Goal: Task Accomplishment & Management: Use online tool/utility

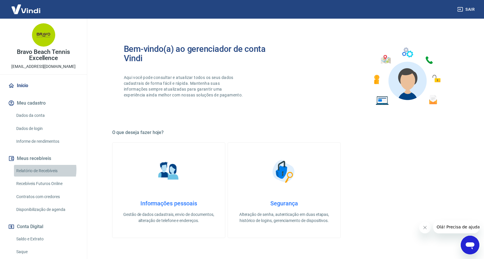
click at [38, 169] on link "Relatório de Recebíveis" at bounding box center [47, 171] width 66 height 12
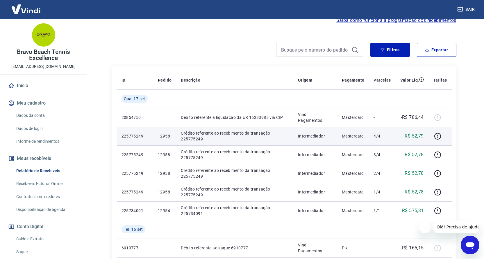
scroll to position [87, 0]
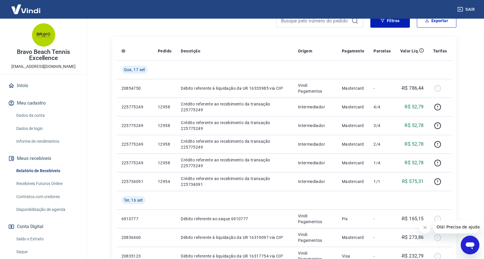
click at [39, 237] on link "Saldo e Extrato" at bounding box center [47, 239] width 66 height 12
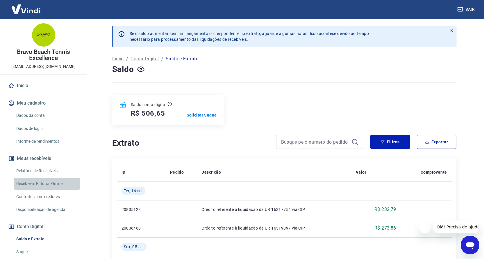
click at [54, 182] on link "Recebíveis Futuros Online" at bounding box center [47, 183] width 66 height 12
